Goal: Information Seeking & Learning: Learn about a topic

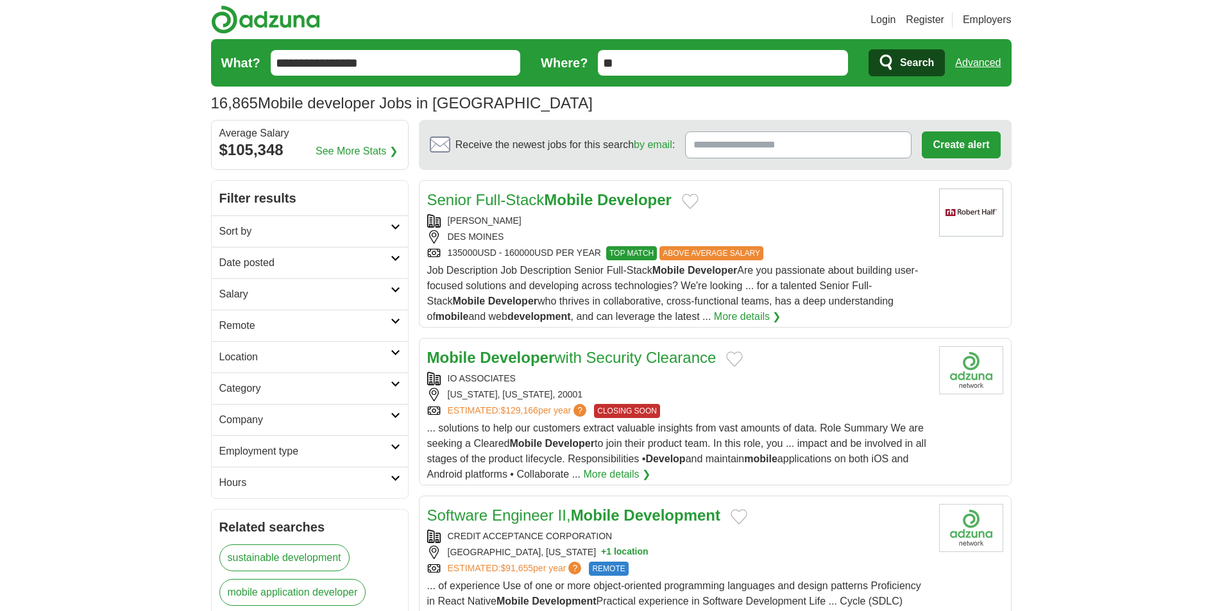
click at [388, 321] on h2 "Remote" at bounding box center [304, 325] width 171 height 15
click at [294, 358] on div "Remote jobs" at bounding box center [310, 356] width 196 height 31
click at [257, 357] on link "Remote jobs" at bounding box center [248, 356] width 58 height 11
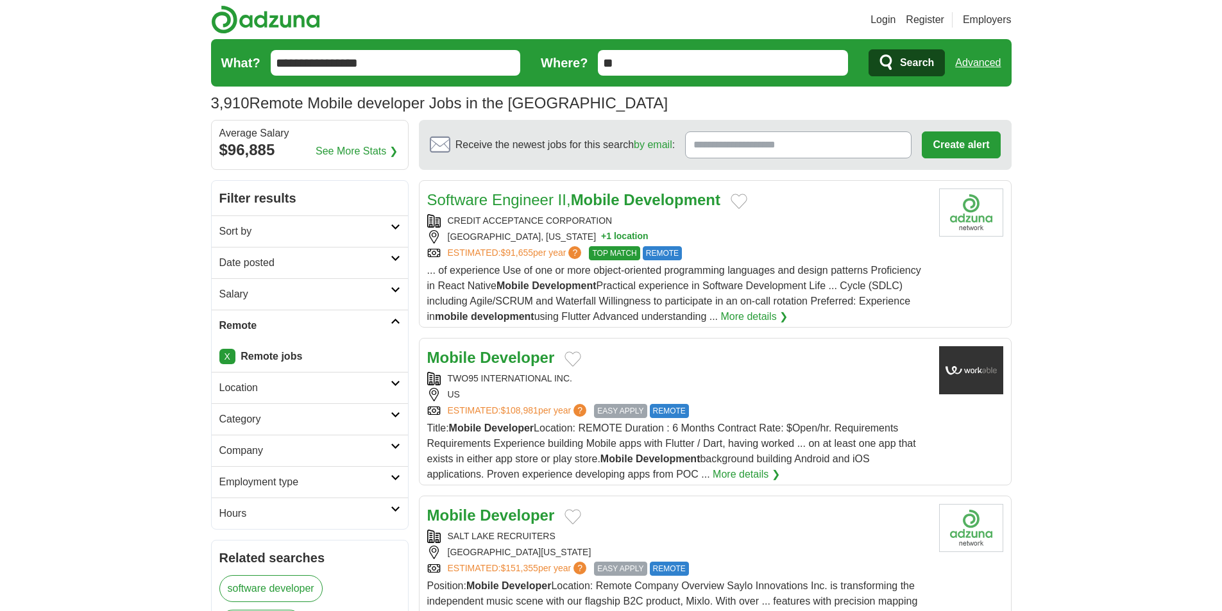
click at [388, 256] on h2 "Date posted" at bounding box center [304, 262] width 171 height 15
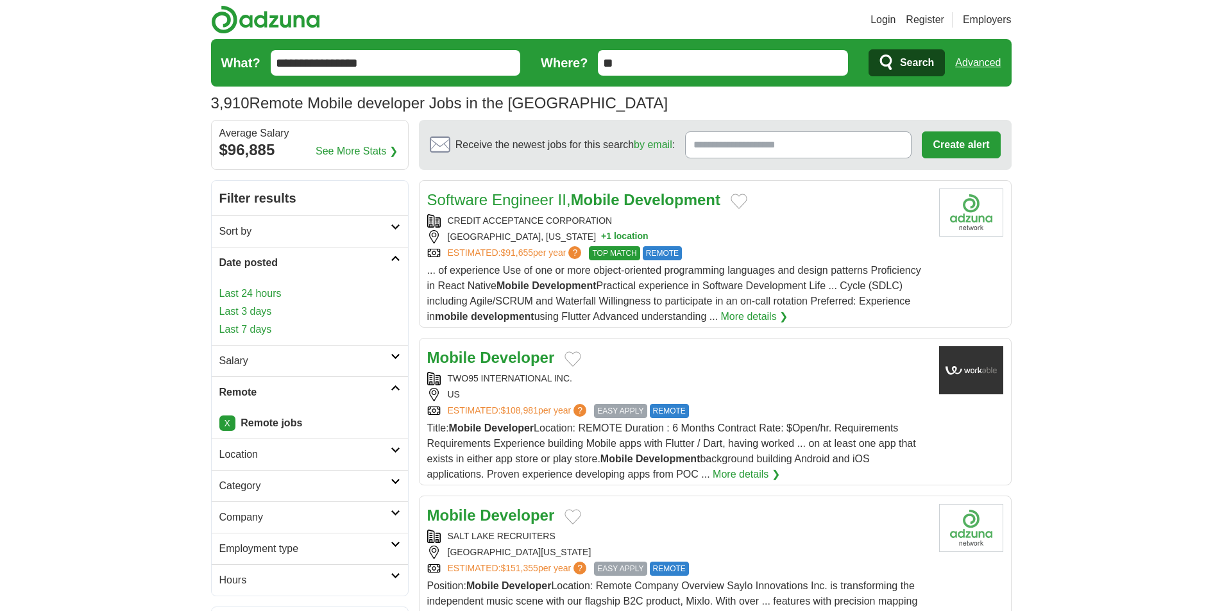
click at [264, 313] on link "Last 3 days" at bounding box center [309, 311] width 181 height 15
